Goal: Transaction & Acquisition: Book appointment/travel/reservation

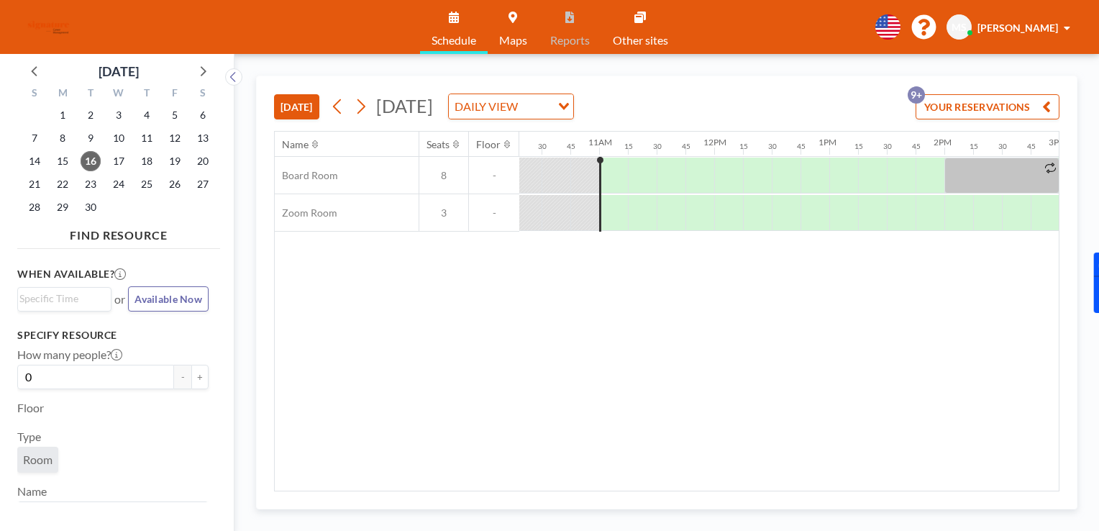
scroll to position [0, 1237]
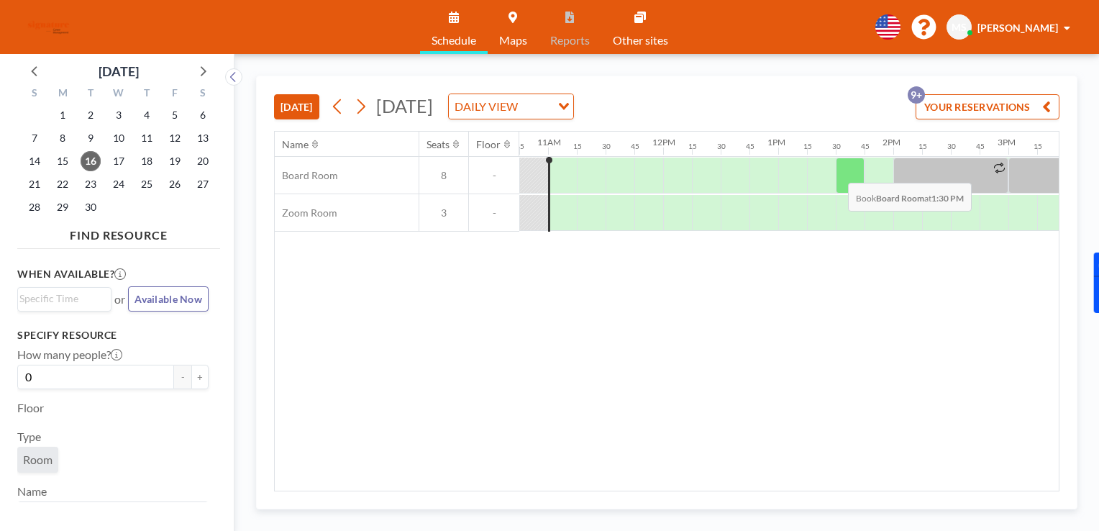
click at [836, 171] on div at bounding box center [850, 175] width 29 height 36
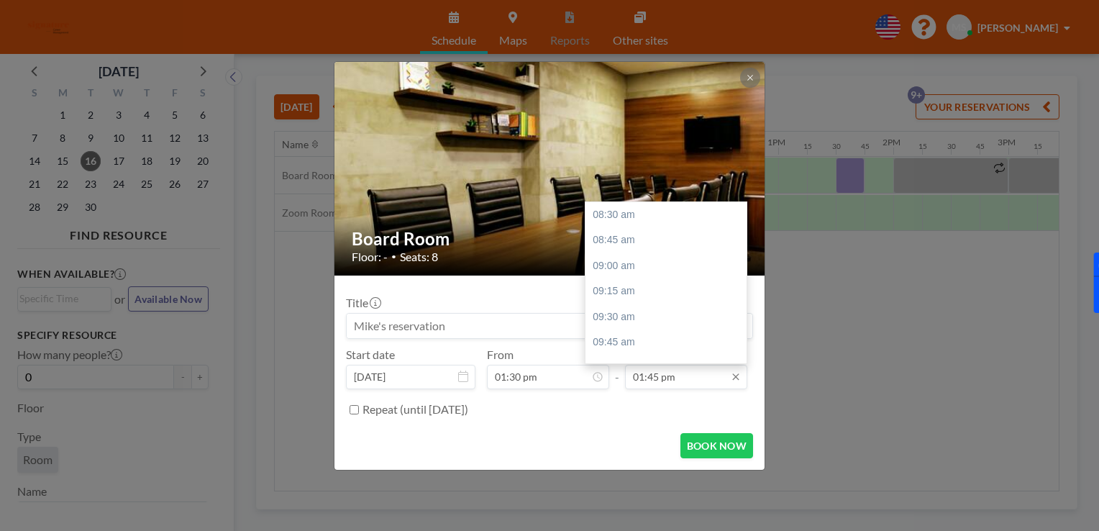
click at [719, 370] on input "01:45 pm" at bounding box center [686, 377] width 122 height 24
click at [621, 248] on div "02:00 pm" at bounding box center [669, 240] width 168 height 26
type input "02:00 pm"
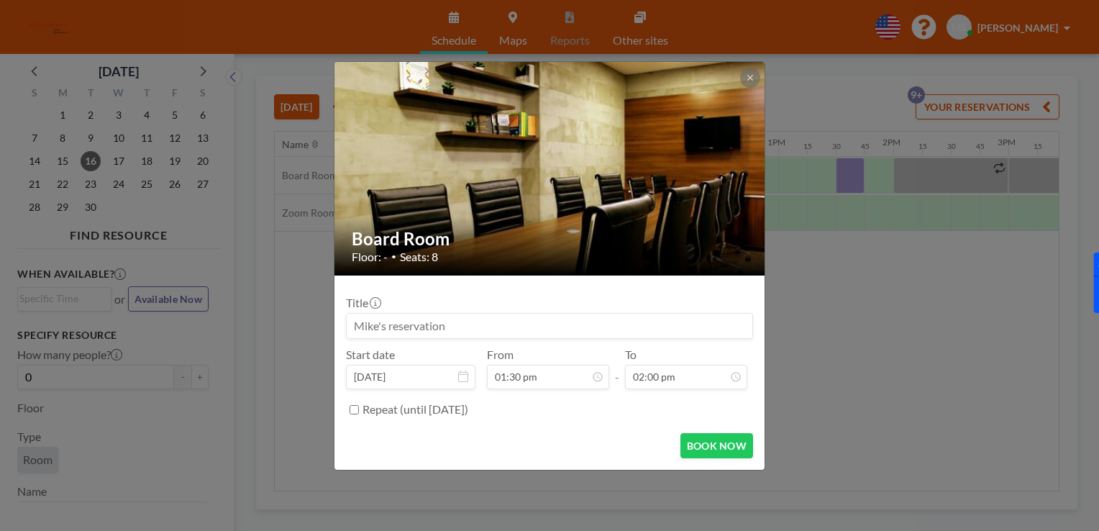
scroll to position [0, 0]
click at [735, 452] on button "BOOK NOW" at bounding box center [716, 445] width 73 height 25
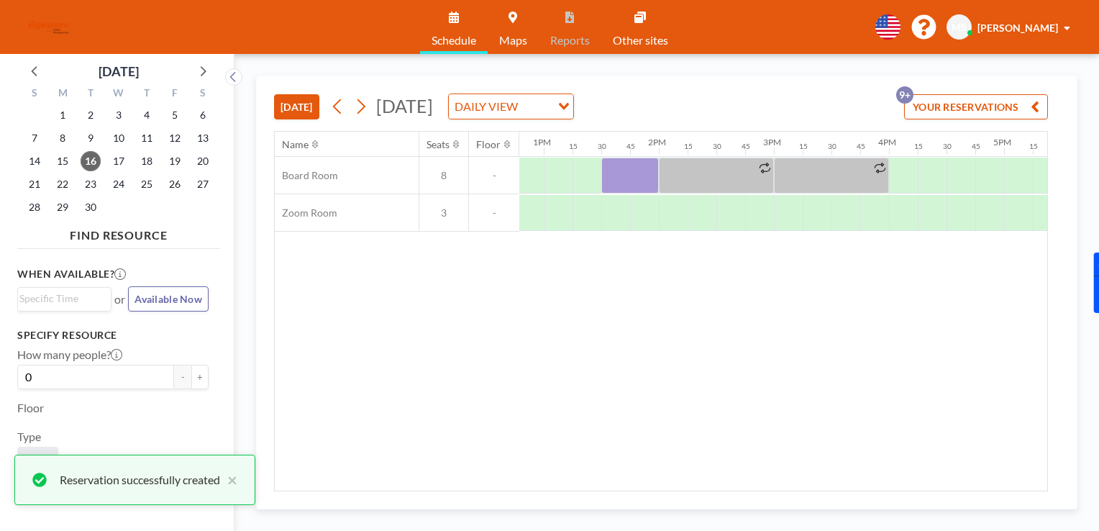
scroll to position [0, 1472]
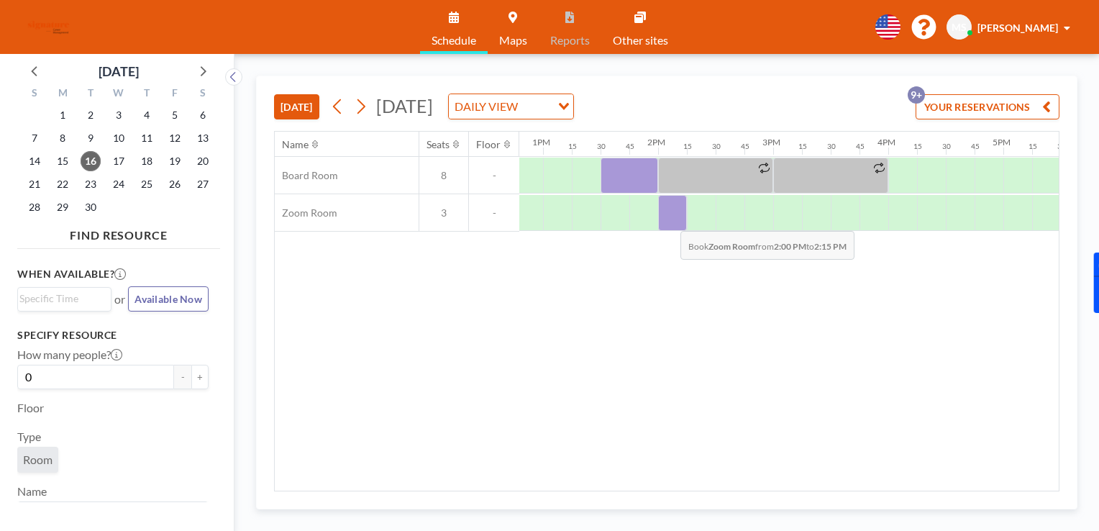
click at [669, 219] on div at bounding box center [672, 213] width 29 height 36
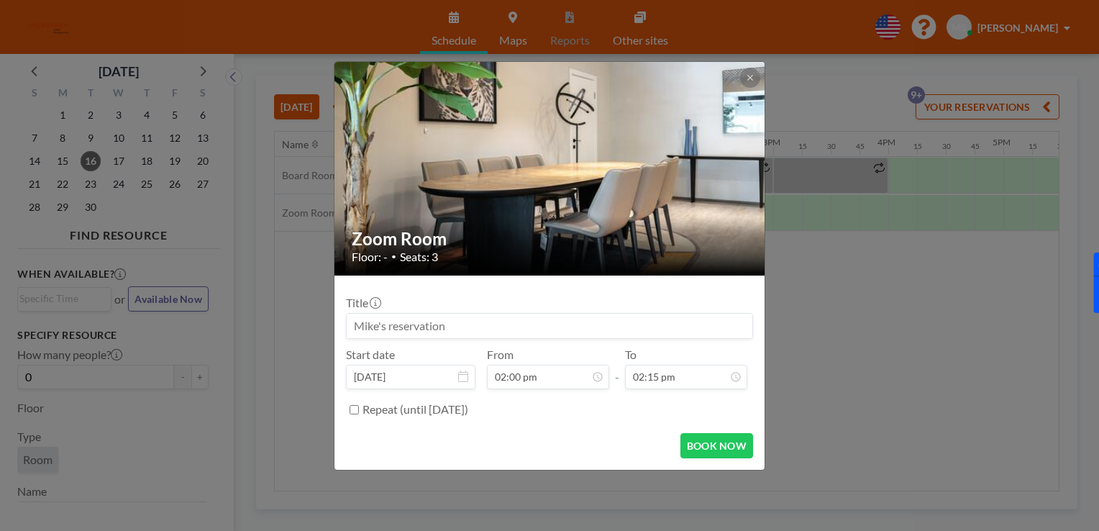
scroll to position [589, 0]
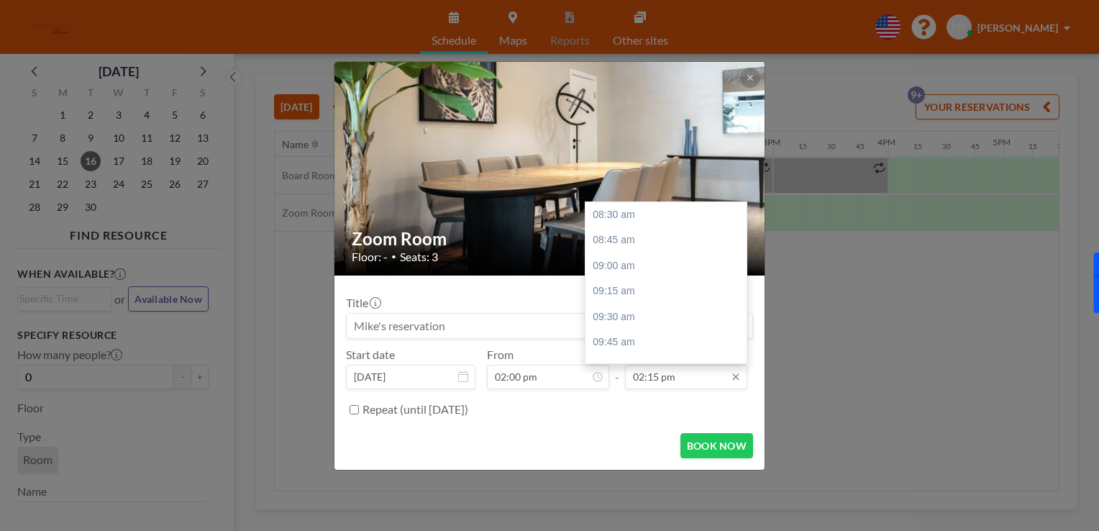
click at [726, 380] on input "02:15 pm" at bounding box center [686, 377] width 122 height 24
click at [655, 293] on div "03:00 pm" at bounding box center [669, 291] width 168 height 26
type input "03:00 pm"
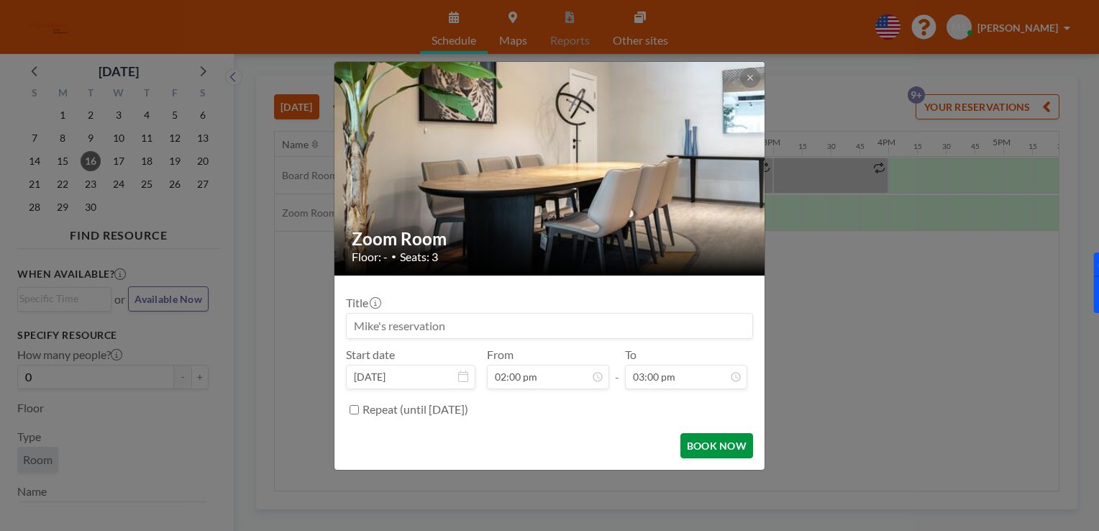
click at [716, 437] on button "BOOK NOW" at bounding box center [716, 445] width 73 height 25
